Goal: Obtain resource: Download file/media

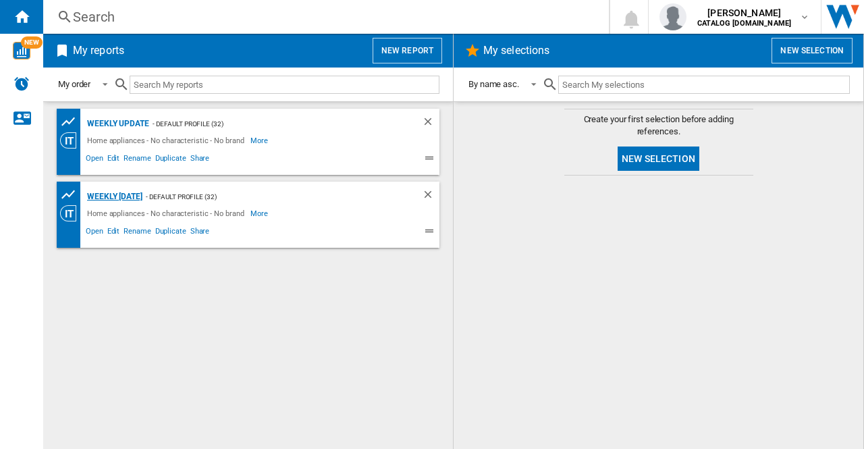
click at [118, 194] on div "Weekly [DATE]" at bounding box center [113, 196] width 59 height 17
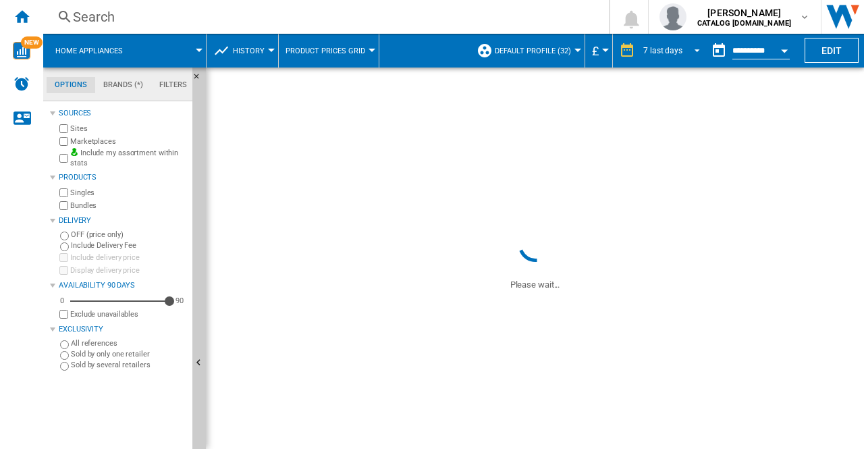
click at [699, 49] on md-select-value "7 last days" at bounding box center [673, 50] width 63 height 20
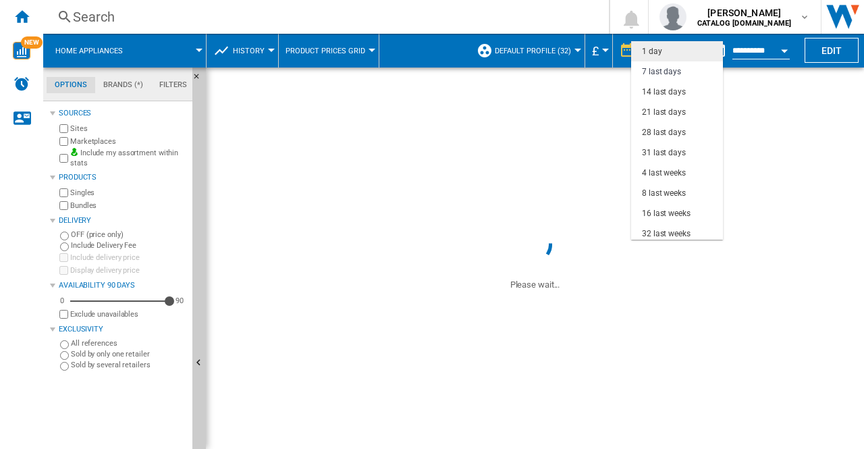
click at [675, 57] on md-option "1 day" at bounding box center [677, 51] width 92 height 20
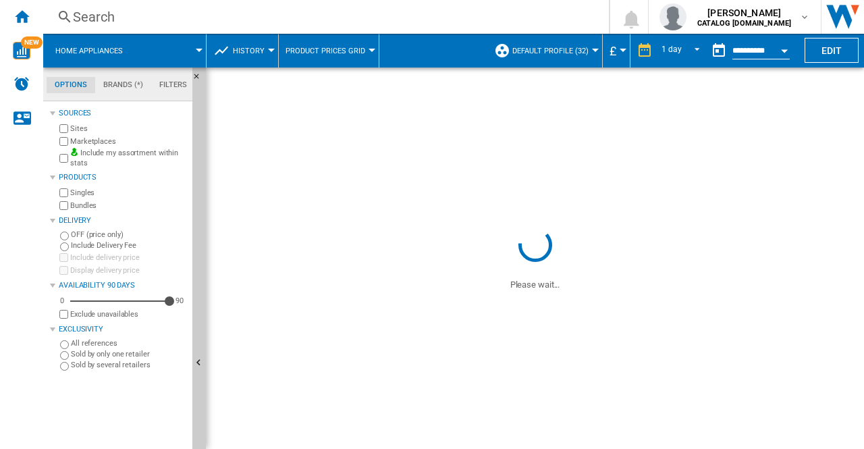
click at [783, 53] on button "Open calendar" at bounding box center [784, 48] width 24 height 24
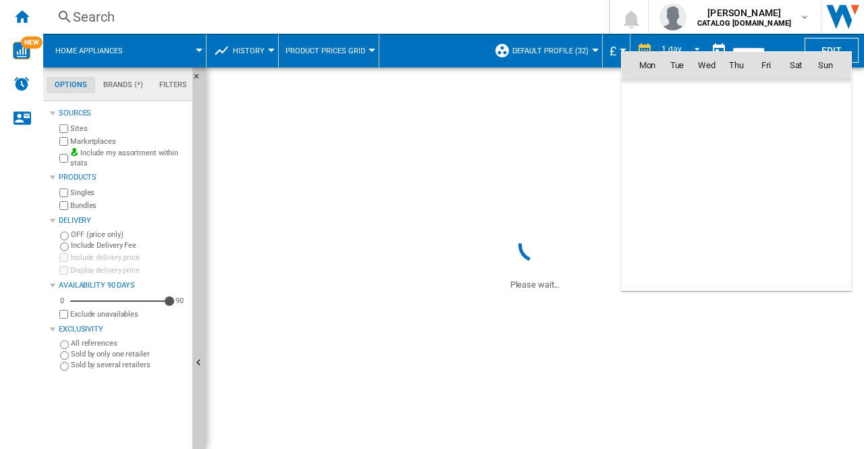
scroll to position [6437, 0]
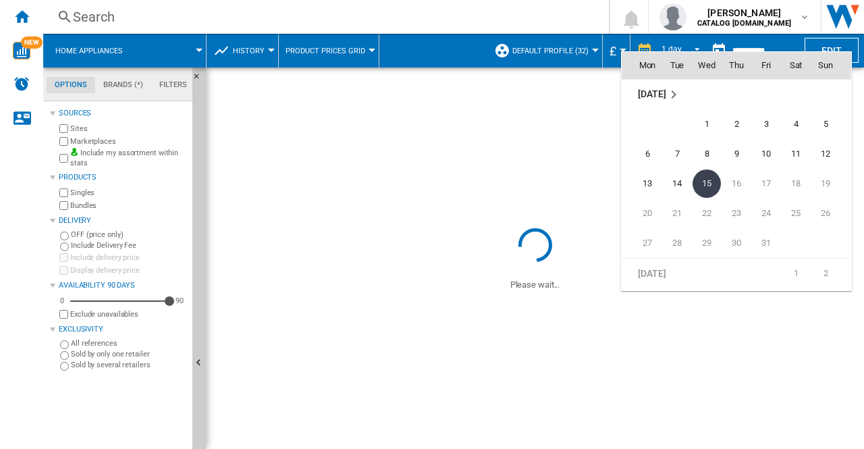
click at [712, 177] on span "15" at bounding box center [706, 183] width 28 height 28
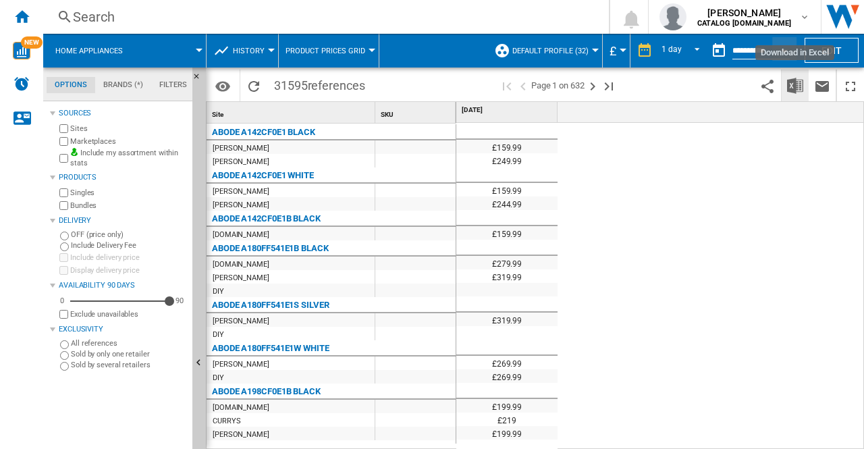
click at [790, 83] on img "Download in Excel" at bounding box center [795, 86] width 16 height 16
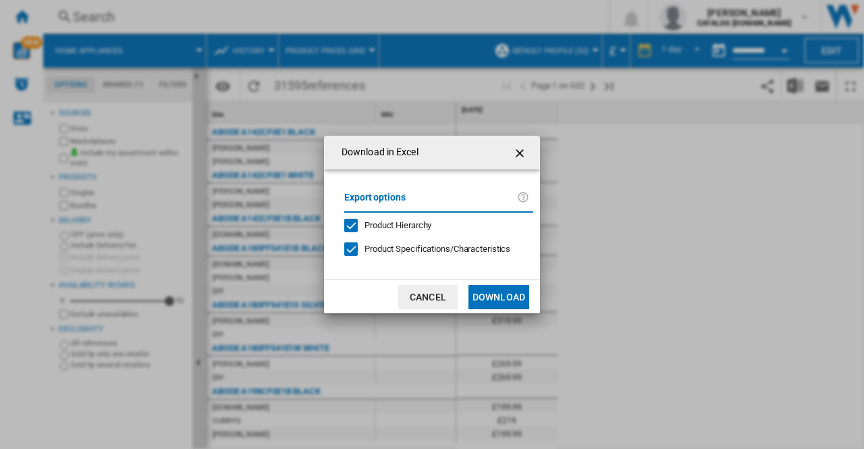
click at [449, 248] on span "Product Specifications/Characteristics" at bounding box center [437, 249] width 146 height 10
click at [498, 298] on button "Download" at bounding box center [498, 297] width 61 height 24
